Goal: Transaction & Acquisition: Purchase product/service

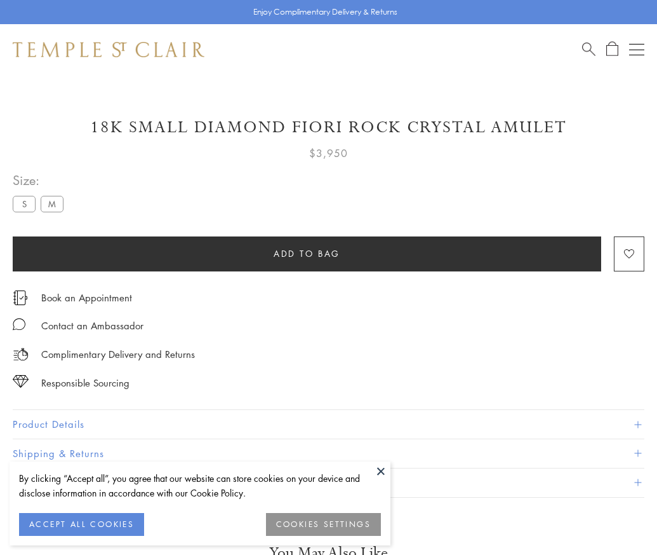
click at [307, 253] on span "Add to bag" at bounding box center [307, 253] width 67 height 14
